Goal: Information Seeking & Learning: Learn about a topic

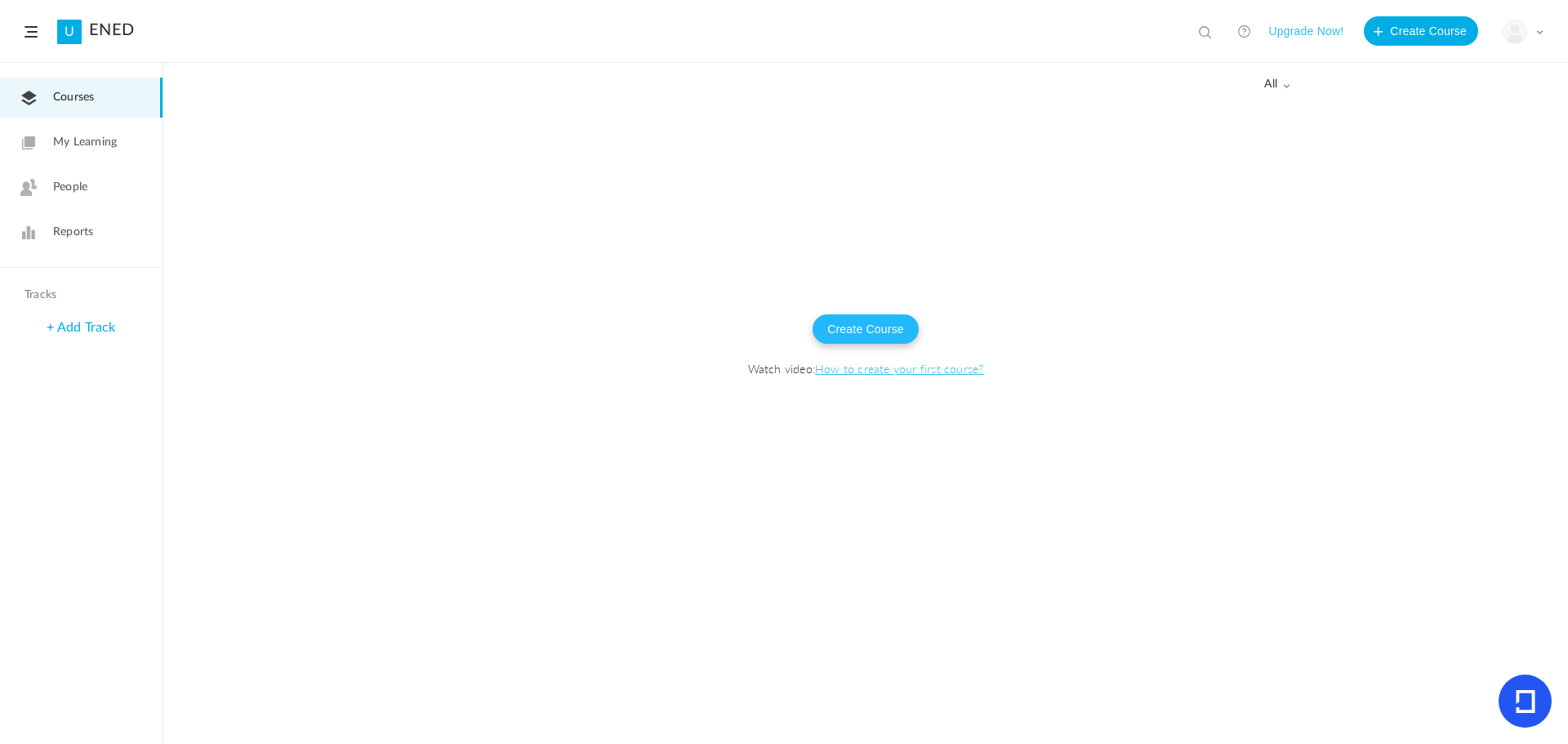
click at [883, 324] on button "Create Course" at bounding box center [866, 329] width 106 height 29
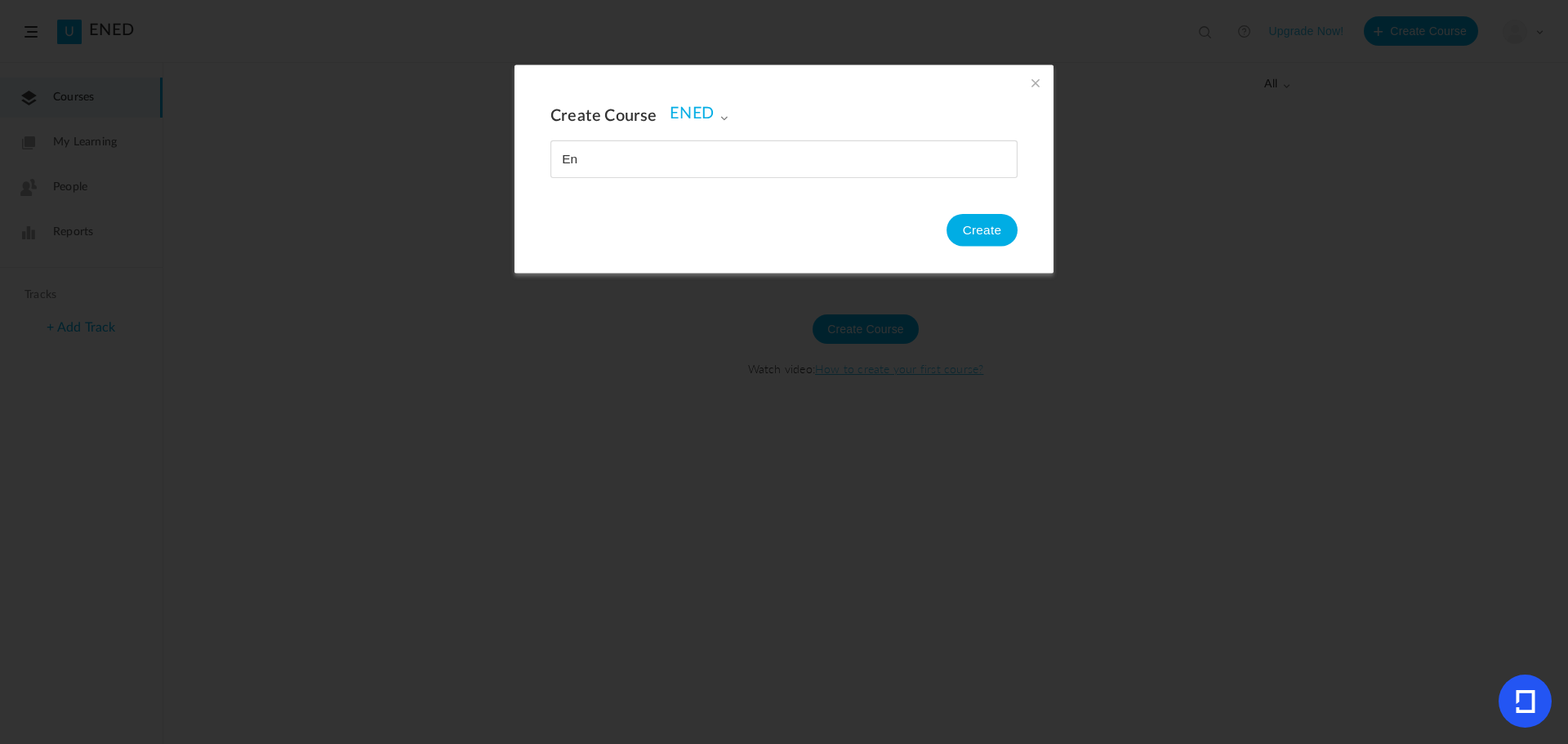
type input "E"
type input "Metodología del entrenamiento deportivo"
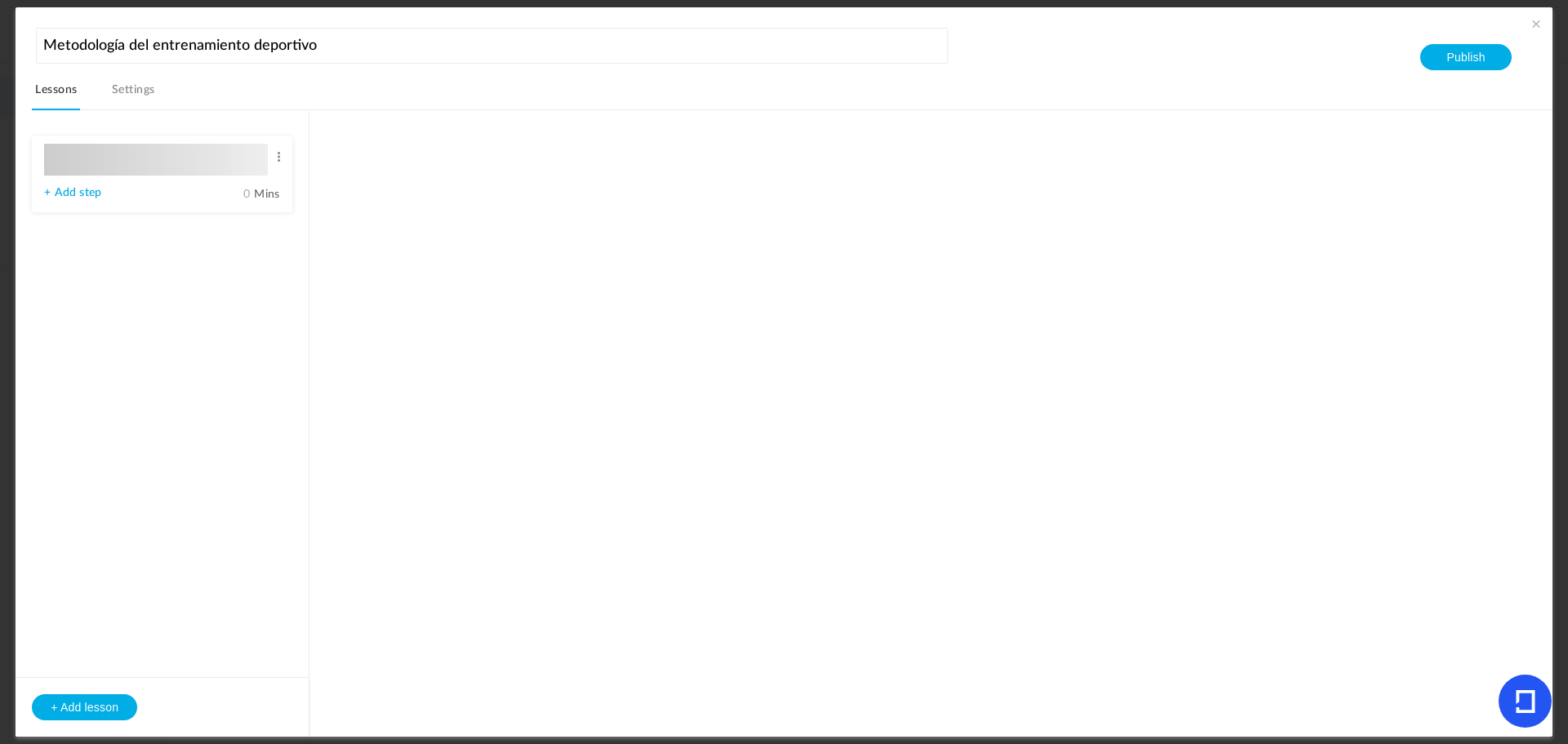
type input "Lesson 1"
type input "0"
type input "Step 1"
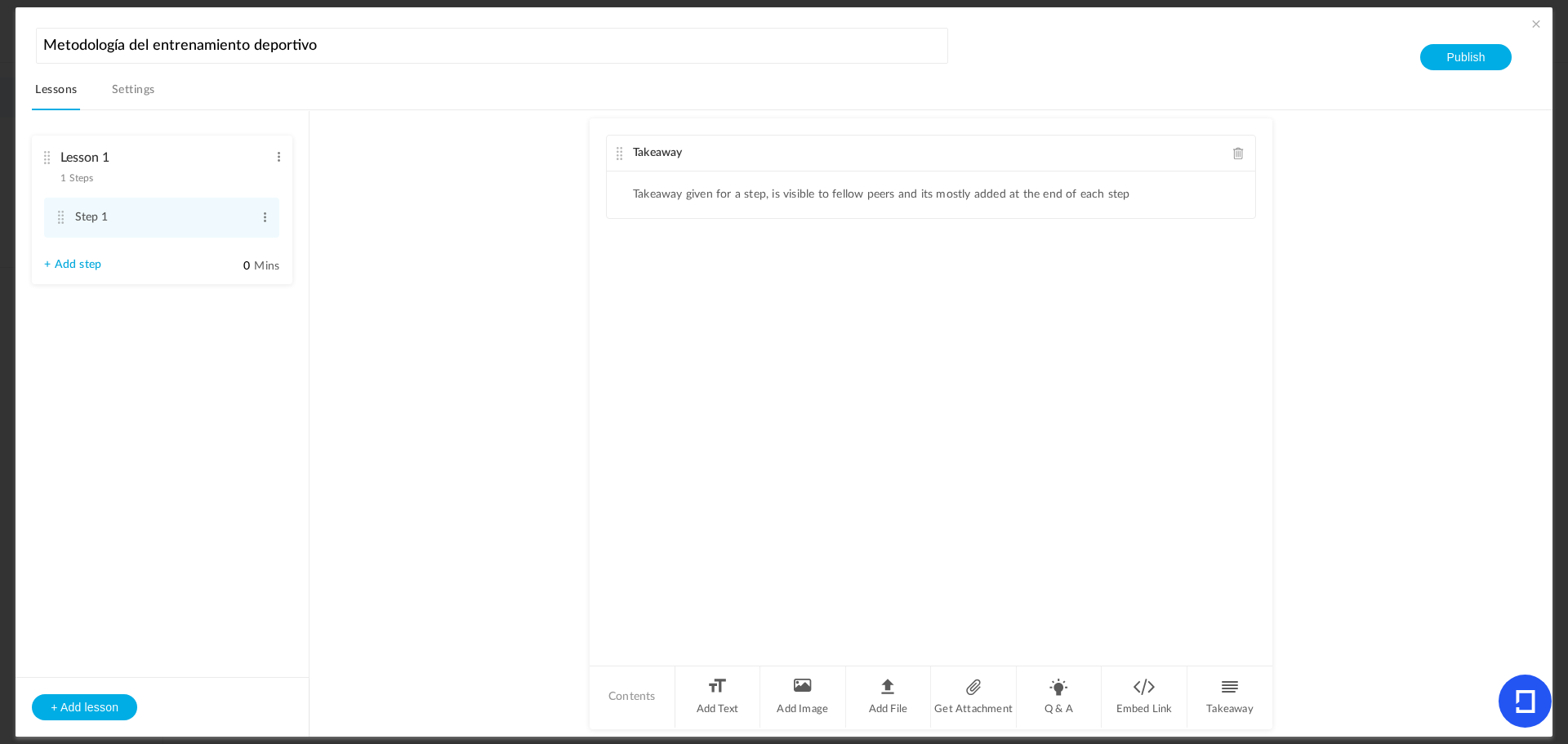
click at [154, 101] on link "Settings" at bounding box center [133, 95] width 50 height 31
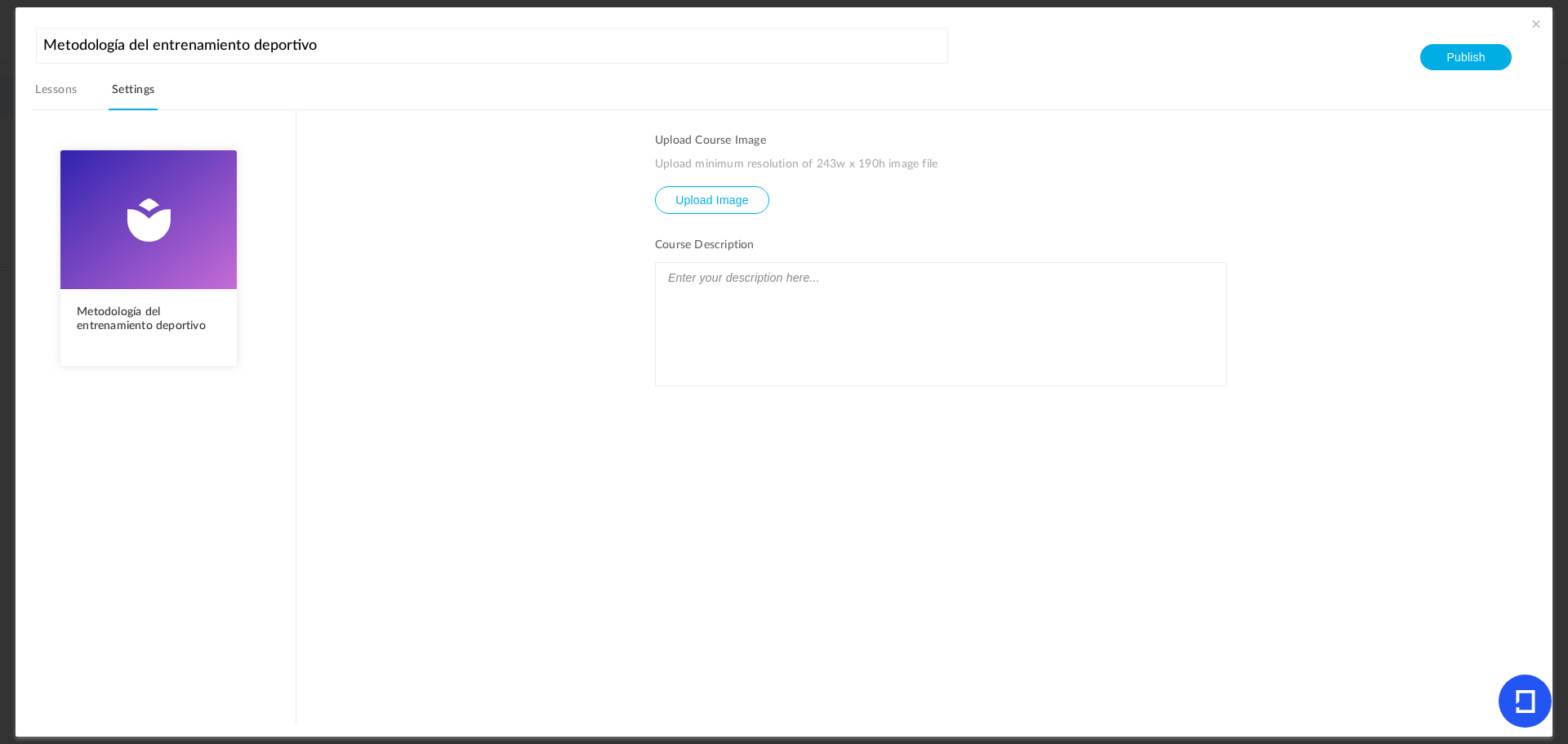
click at [47, 87] on link "Lessons" at bounding box center [55, 95] width 48 height 31
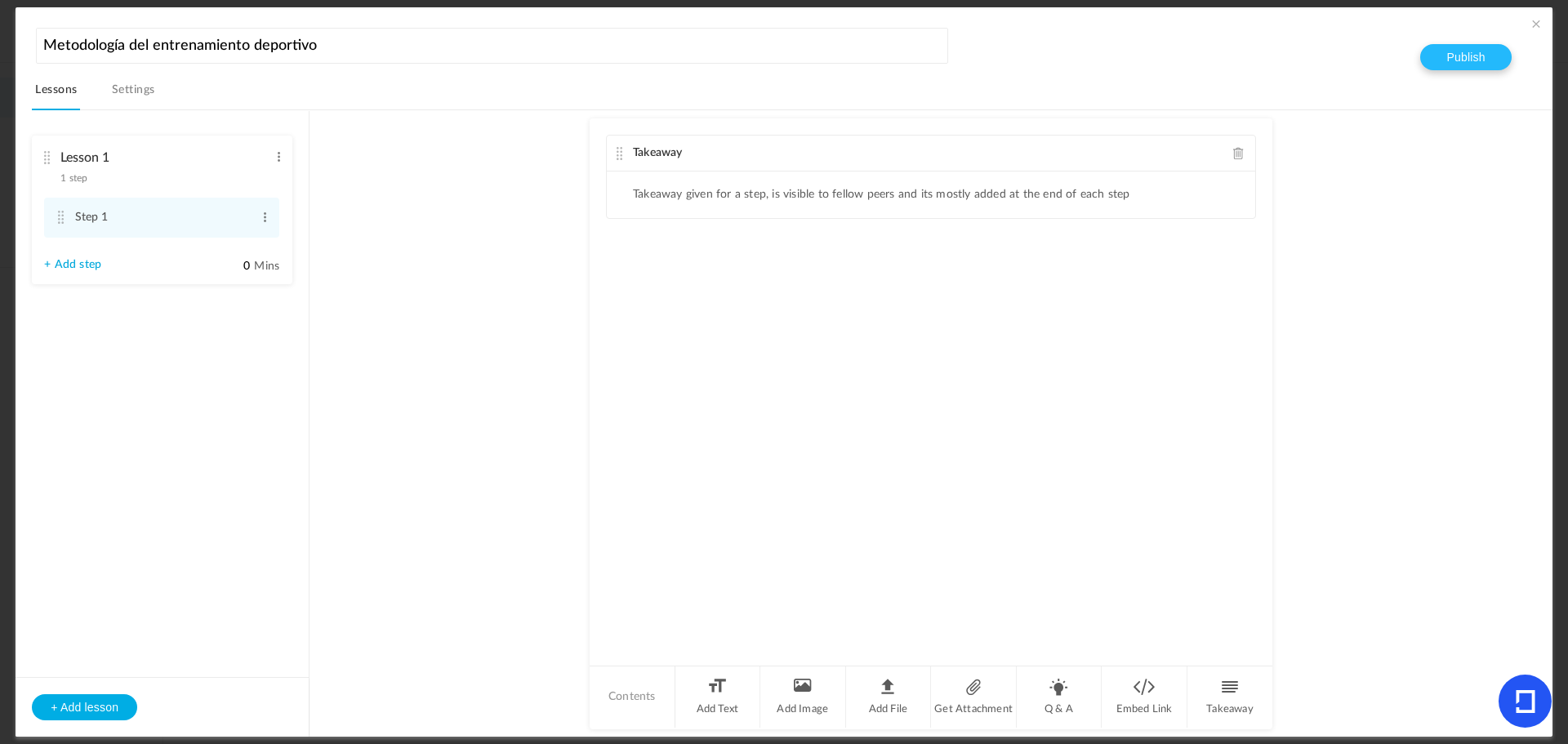
click at [1455, 56] on button "Publish" at bounding box center [1465, 57] width 90 height 26
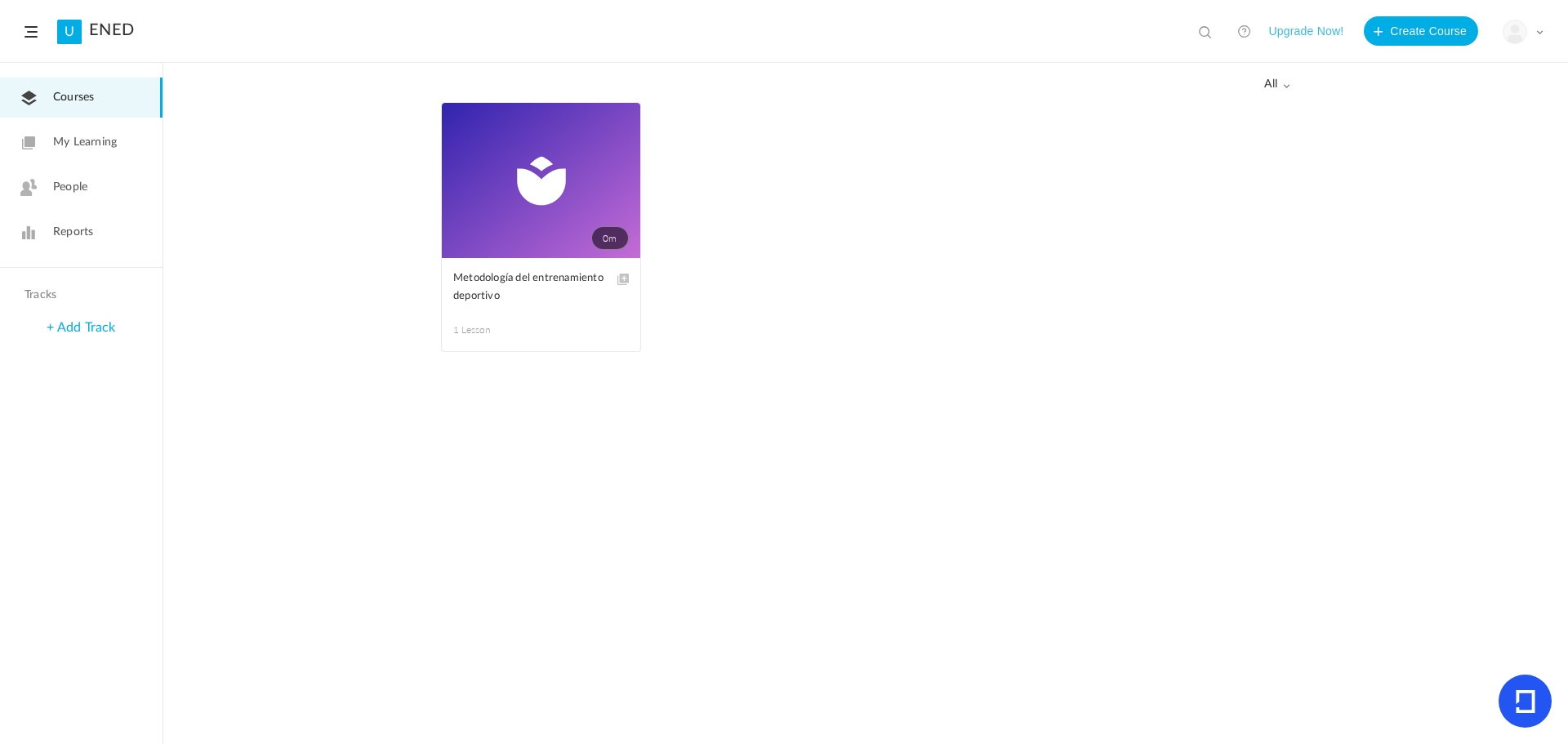
click at [71, 140] on span "My Learning" at bounding box center [84, 142] width 64 height 17
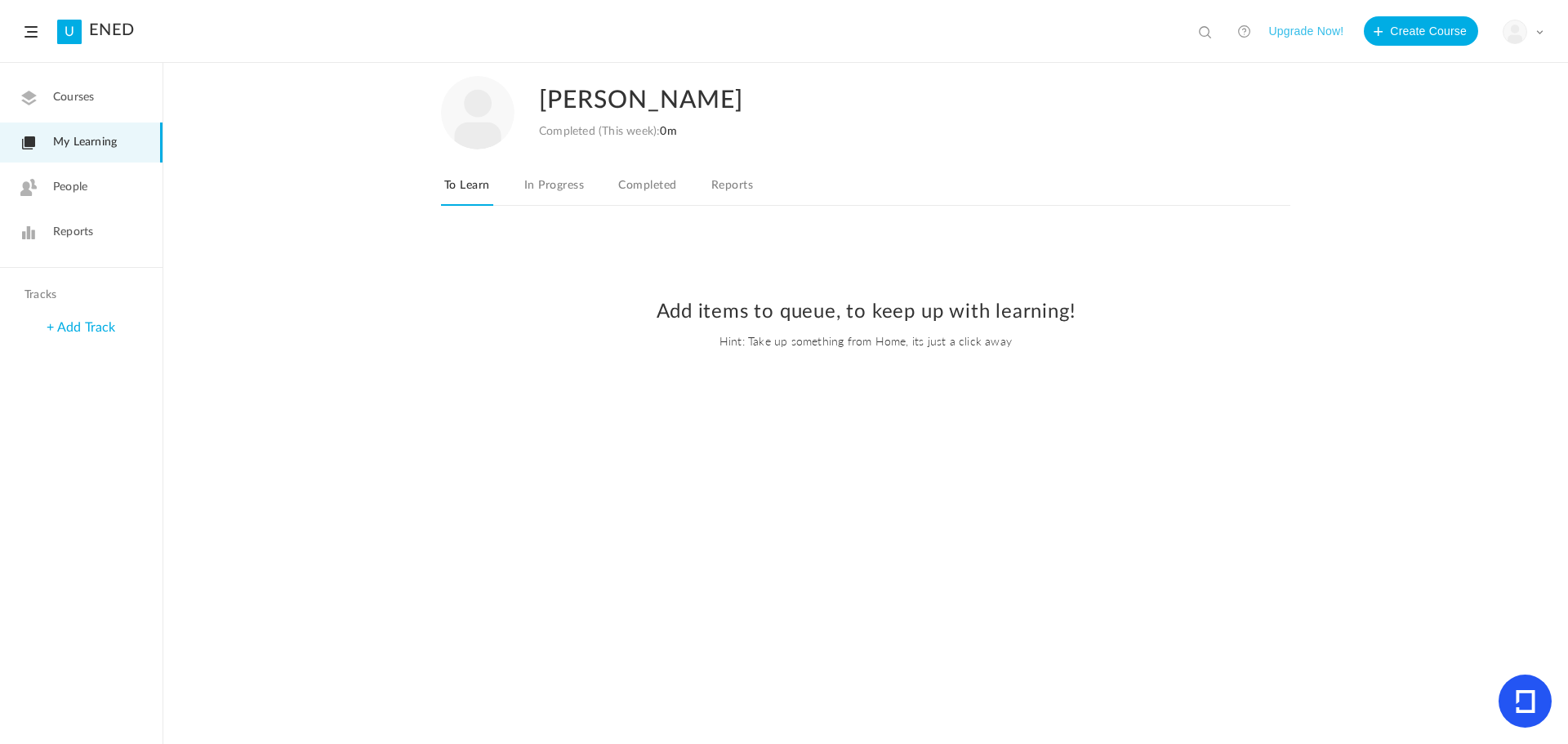
click at [68, 172] on link "People" at bounding box center [81, 187] width 163 height 40
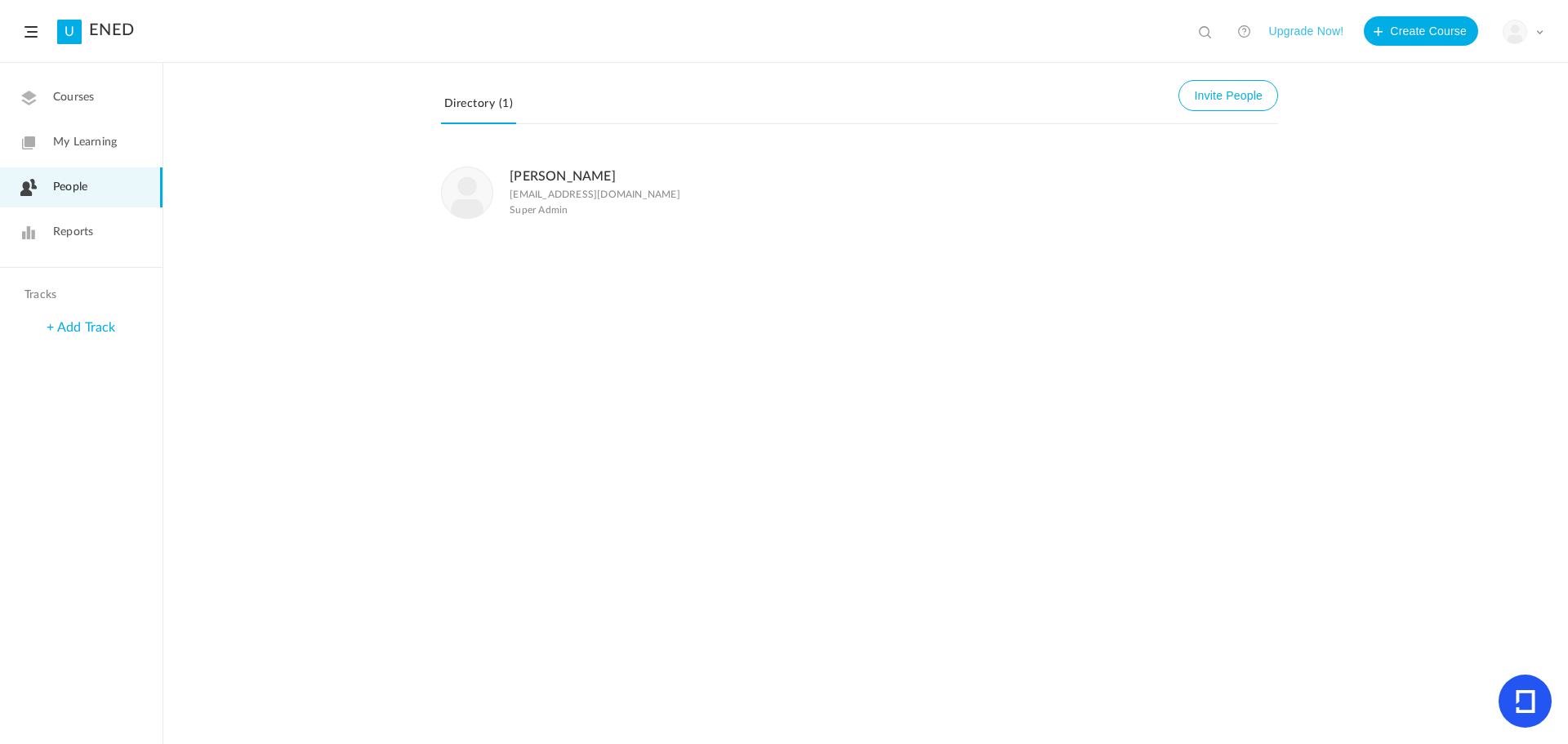
click at [73, 235] on span "Reports" at bounding box center [73, 231] width 40 height 17
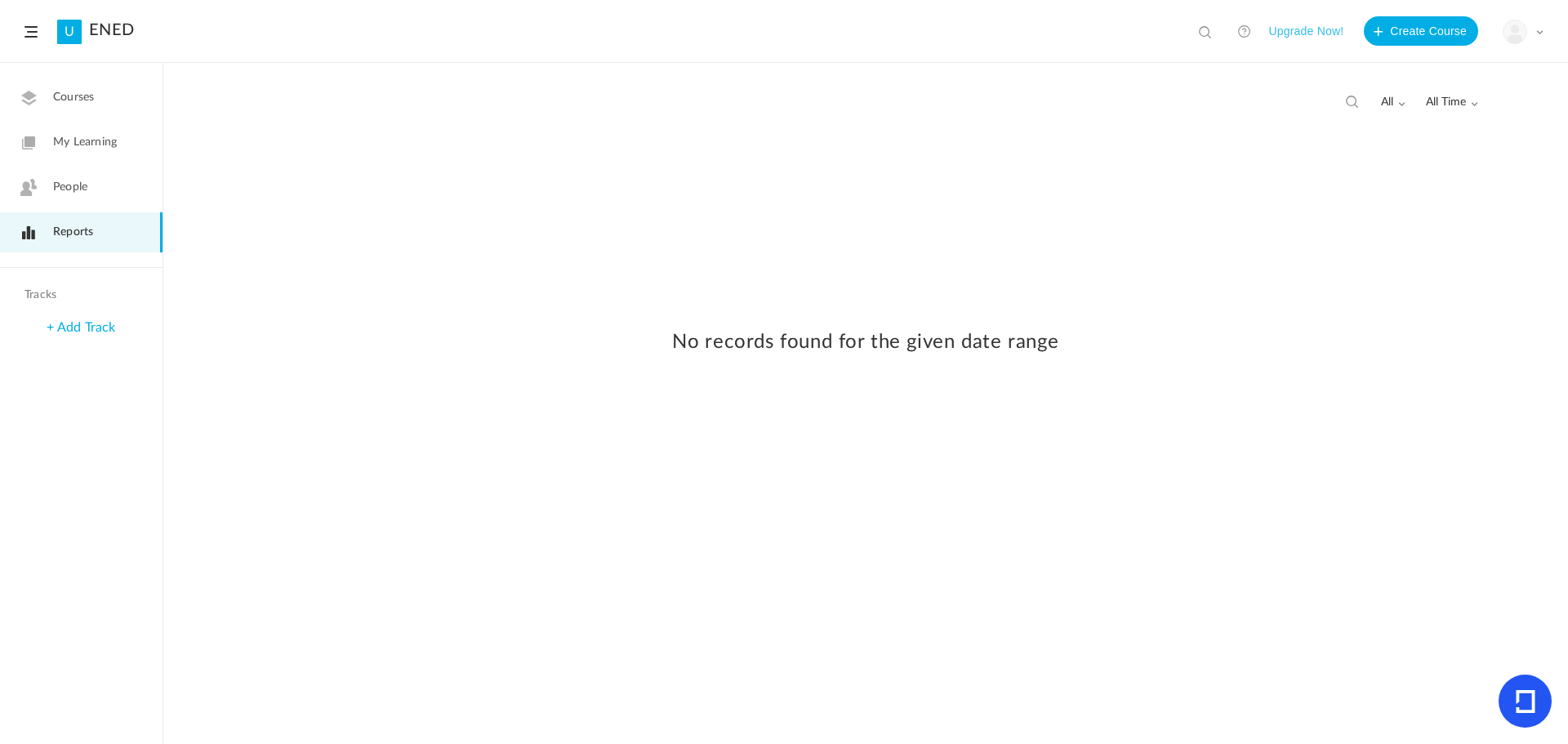
click at [74, 98] on span "Courses" at bounding box center [74, 97] width 41 height 17
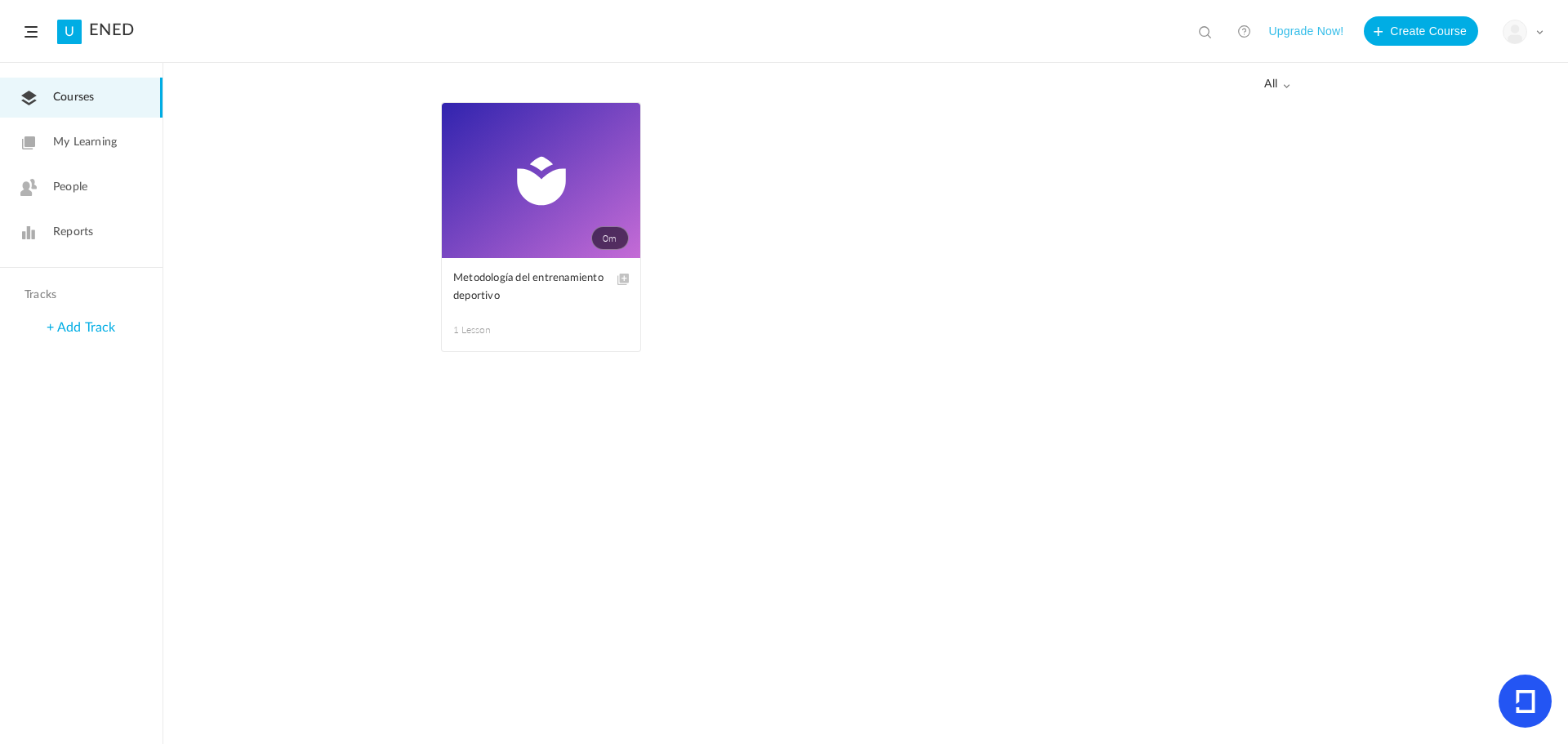
click at [0, 0] on span at bounding box center [0, 0] width 0 height 0
click at [481, 307] on figcaption "Metodología del entrenamiento deportivo 1 Lesson" at bounding box center [541, 304] width 198 height 93
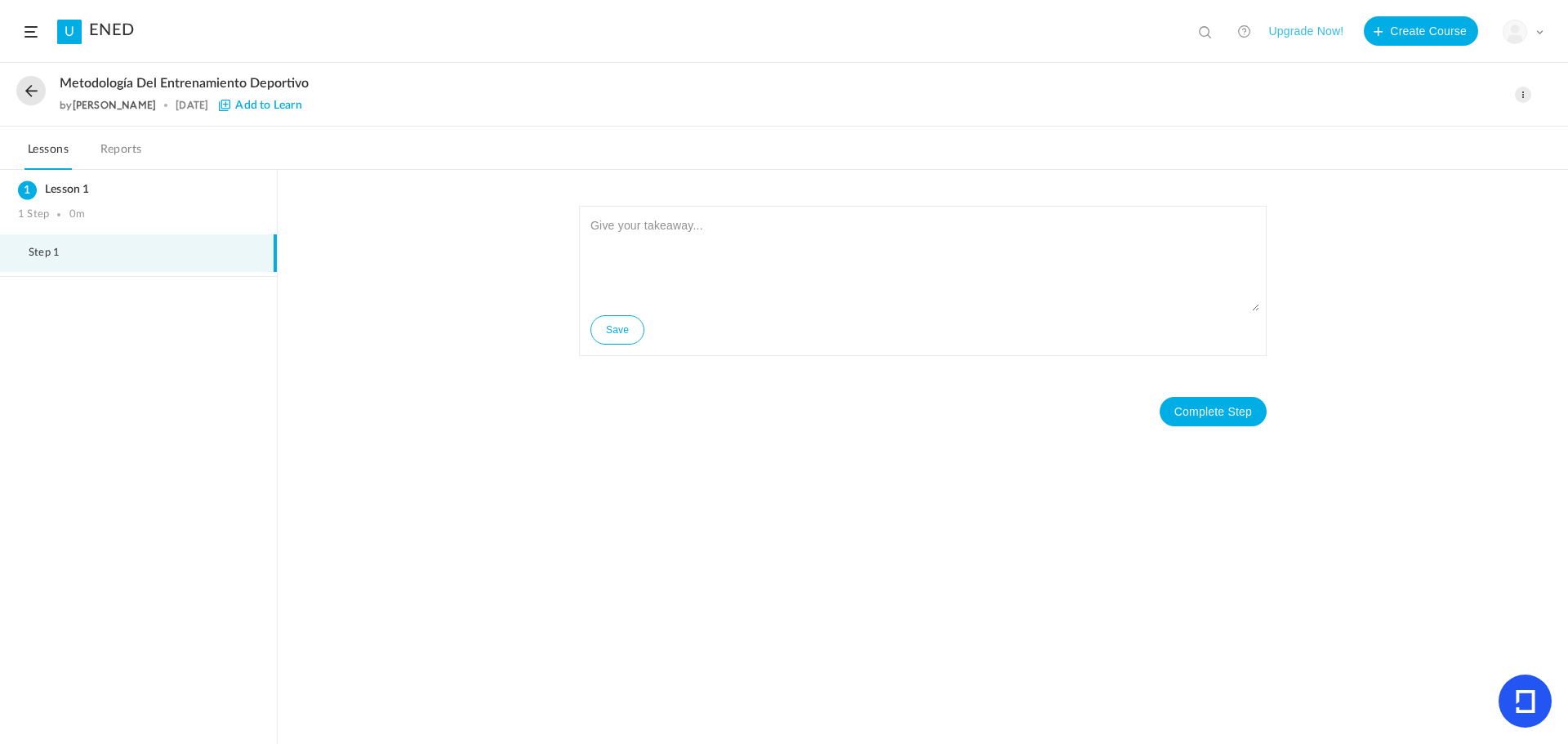
click at [1533, 38] on div "My Profile University Settings Current Plan Logout" at bounding box center [1523, 31] width 41 height 25
click at [1304, 84] on h2 "Metodología del entrenamiento deportivo" at bounding box center [733, 83] width 1347 height 16
click at [1526, 95] on span at bounding box center [1523, 94] width 17 height 17
click at [1217, 96] on div "Metodología del entrenamiento deportivo by [PERSON_NAME] [DATE] Add to Learn" at bounding box center [733, 94] width 1347 height 37
click at [72, 28] on link "U" at bounding box center [69, 31] width 25 height 25
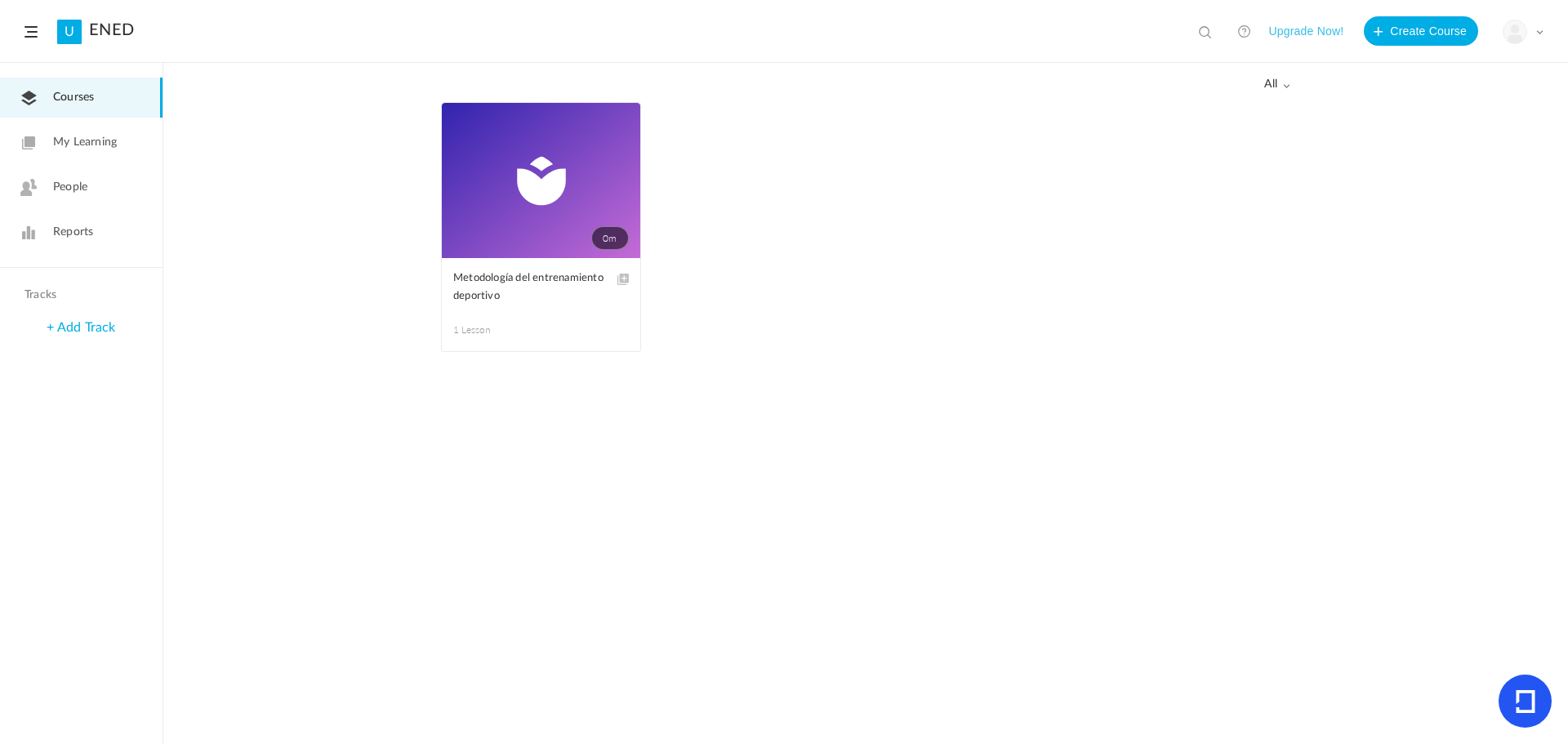
click at [27, 29] on span at bounding box center [30, 32] width 13 height 12
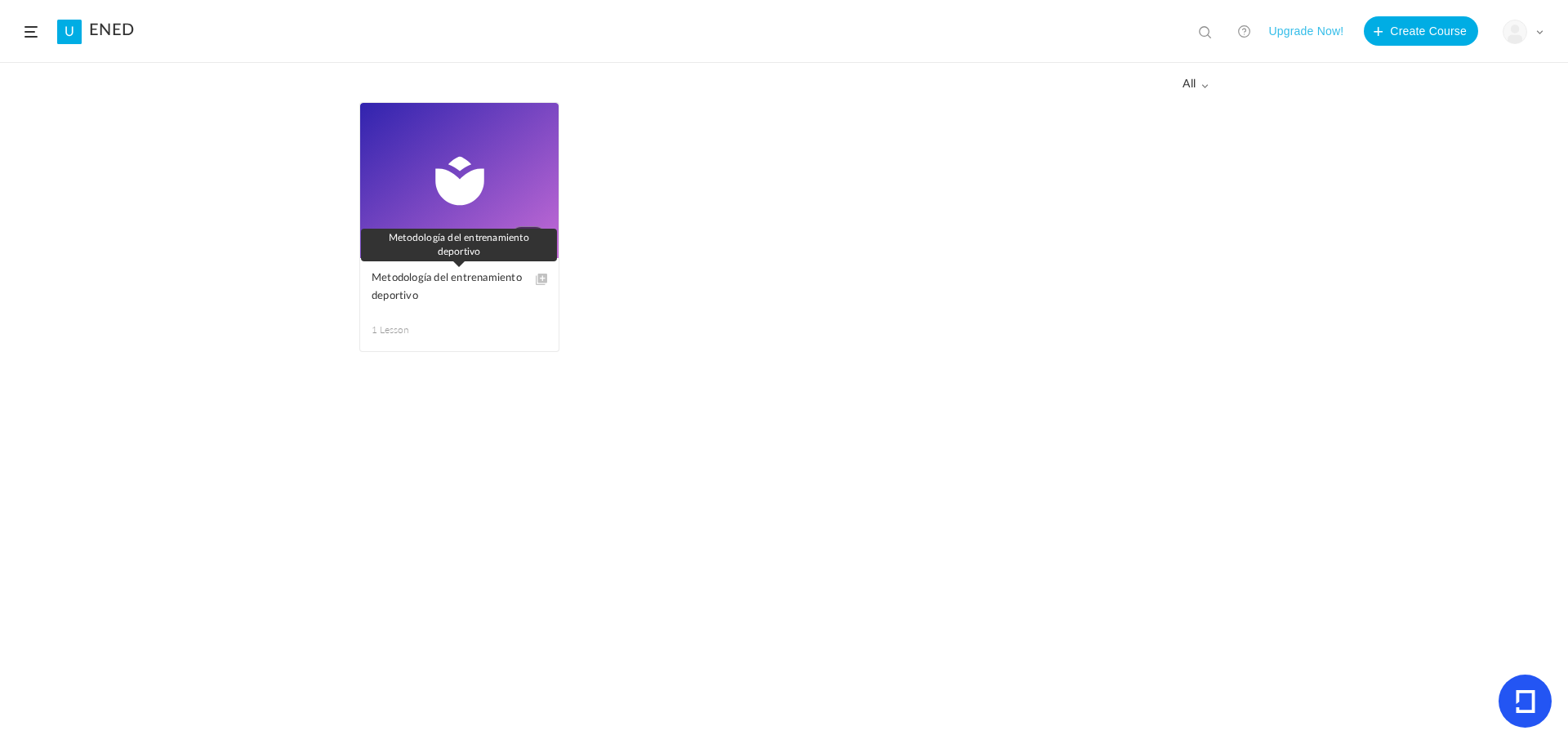
click at [443, 290] on span "Metodología del entrenamiento deportivo" at bounding box center [447, 287] width 151 height 36
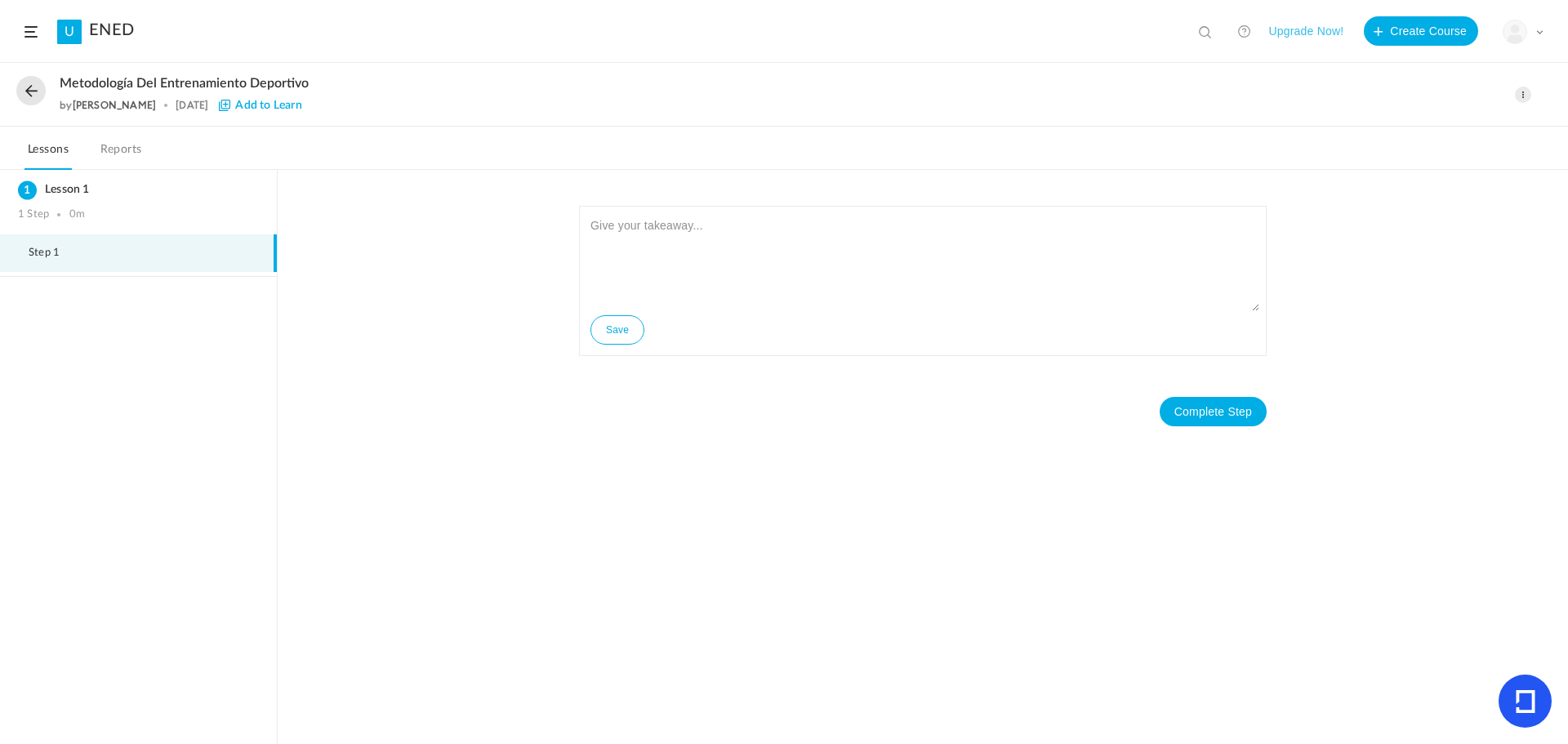
click at [269, 108] on span "Add to Learn" at bounding box center [260, 106] width 82 height 12
click at [228, 102] on span "Added To Learn" at bounding box center [267, 106] width 96 height 12
click at [64, 188] on h3 "Lesson 1" at bounding box center [138, 190] width 241 height 14
click at [65, 250] on span "Step 1" at bounding box center [54, 253] width 51 height 13
click at [608, 331] on button "Save" at bounding box center [617, 329] width 54 height 29
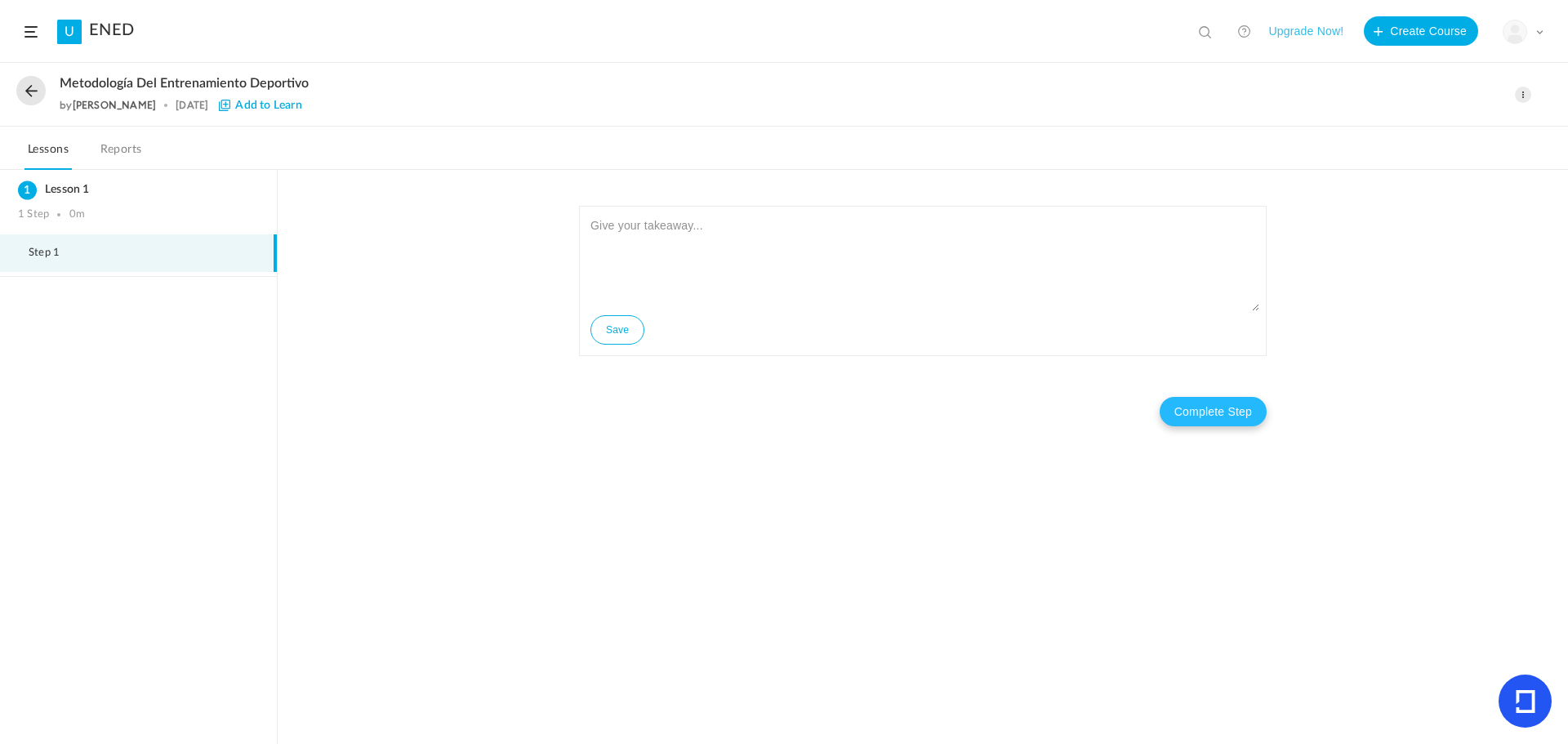
click at [1233, 413] on button "Complete Step" at bounding box center [1213, 412] width 107 height 29
click at [1237, 403] on button "Complete Step" at bounding box center [1213, 412] width 107 height 29
click at [1322, 34] on button "Upgrade Now!" at bounding box center [1305, 31] width 76 height 29
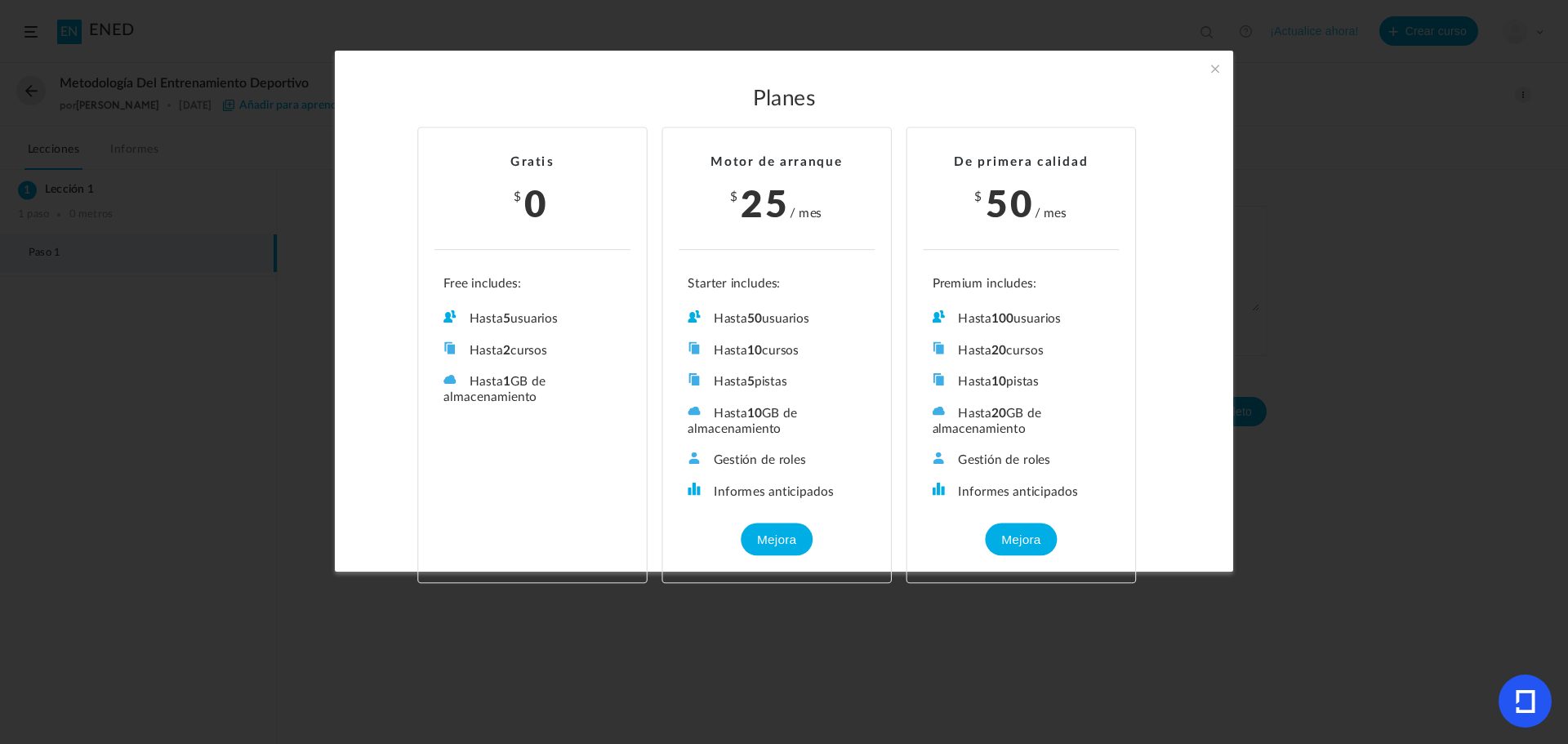
click at [1212, 63] on span at bounding box center [1215, 69] width 18 height 18
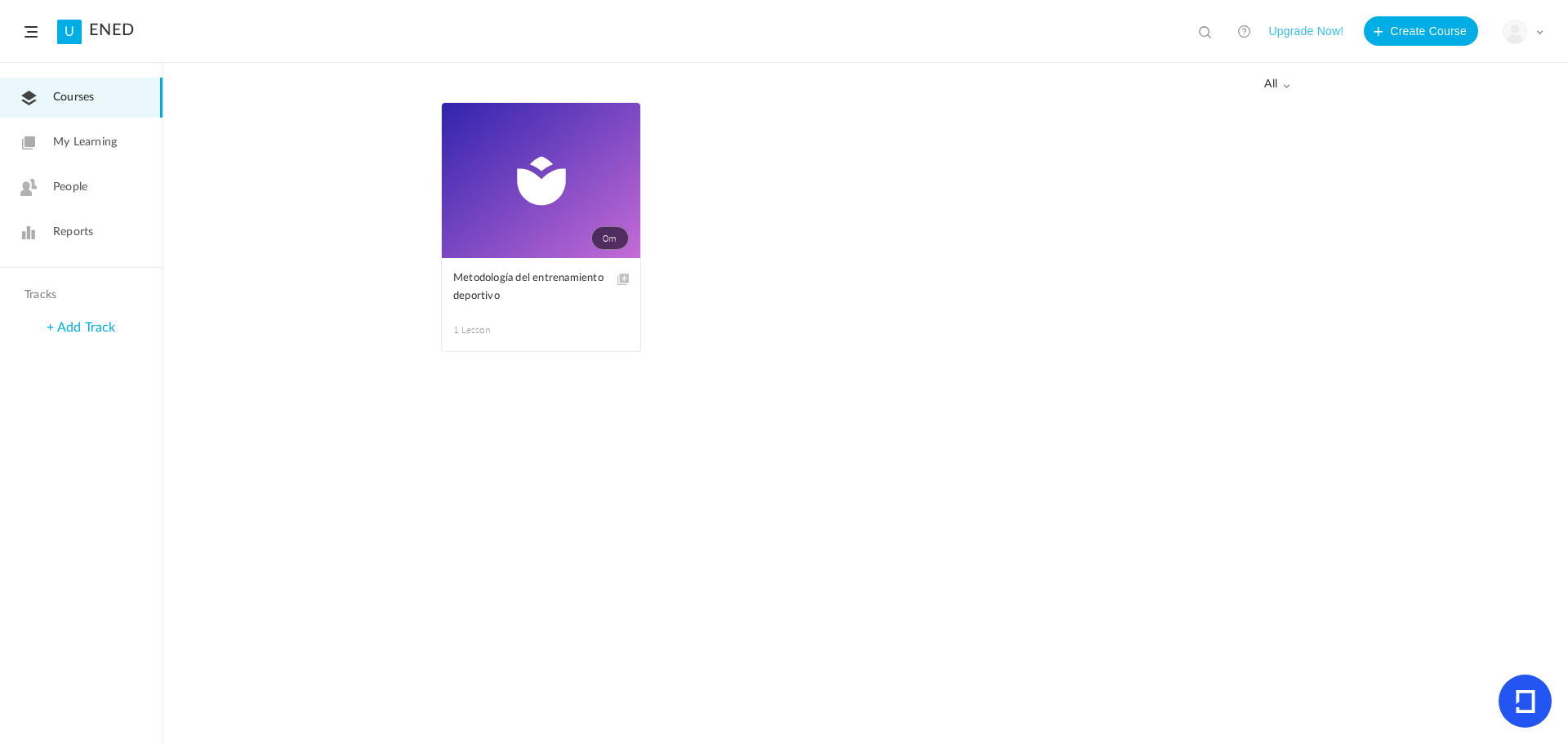
click at [543, 236] on link "0m" at bounding box center [541, 180] width 198 height 155
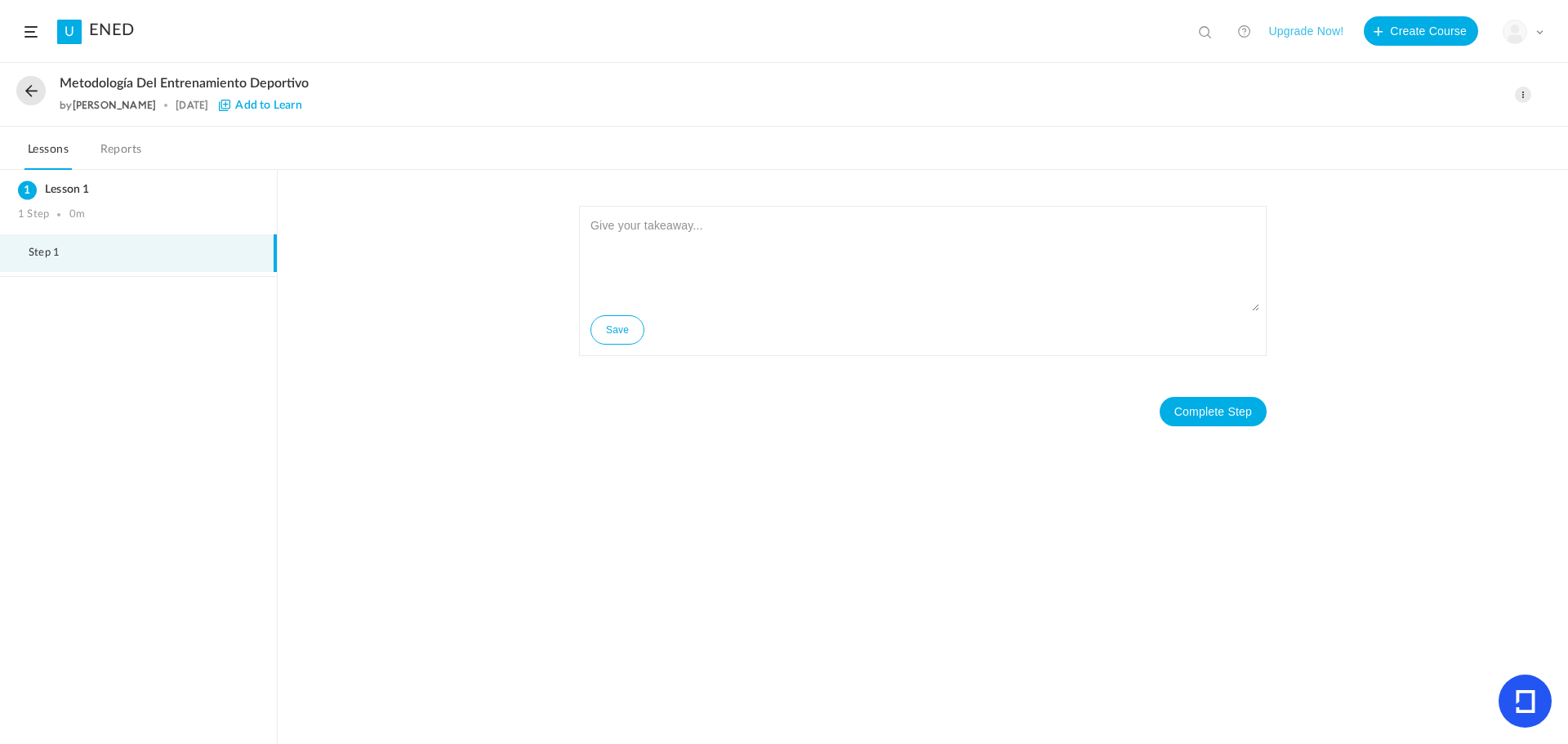
click at [1278, 25] on button "Upgrade Now!" at bounding box center [1305, 31] width 76 height 29
